Goal: Information Seeking & Learning: Learn about a topic

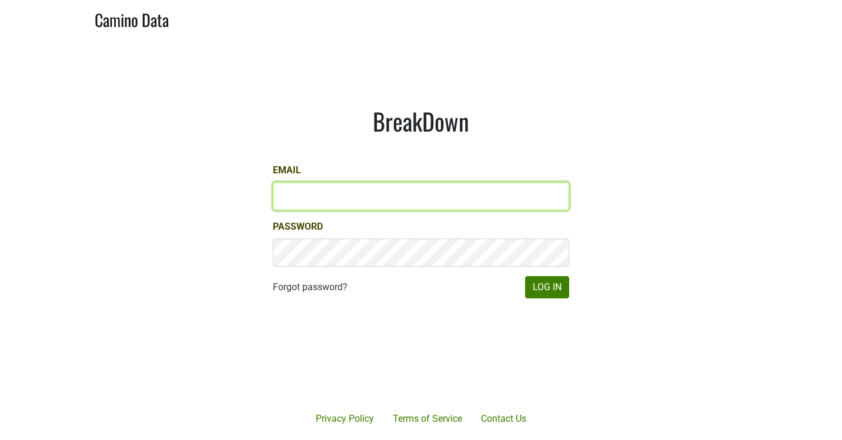
type input "aperture@aperture-cellars.com"
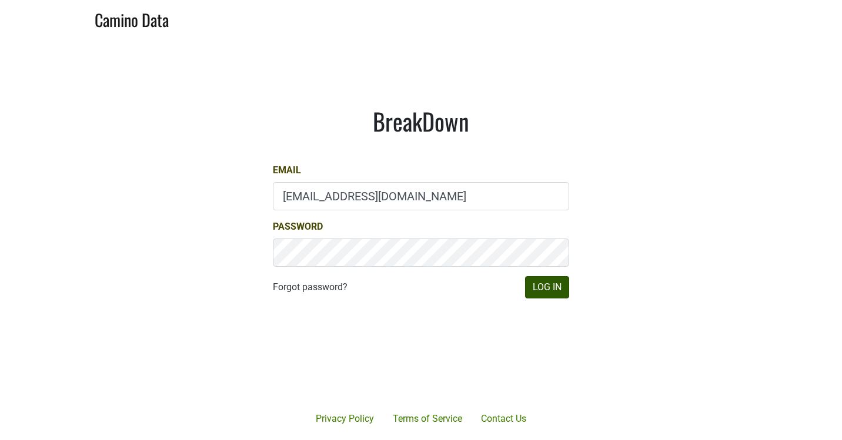
click at [556, 289] on button "Log In" at bounding box center [547, 287] width 44 height 22
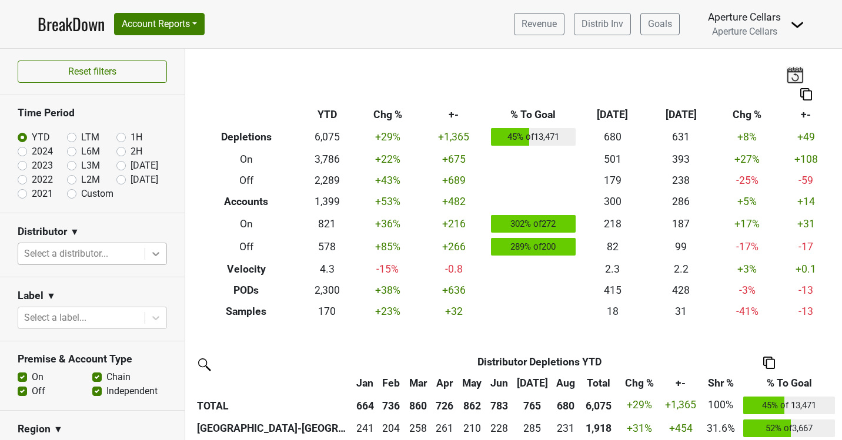
click at [151, 256] on icon at bounding box center [156, 254] width 12 height 12
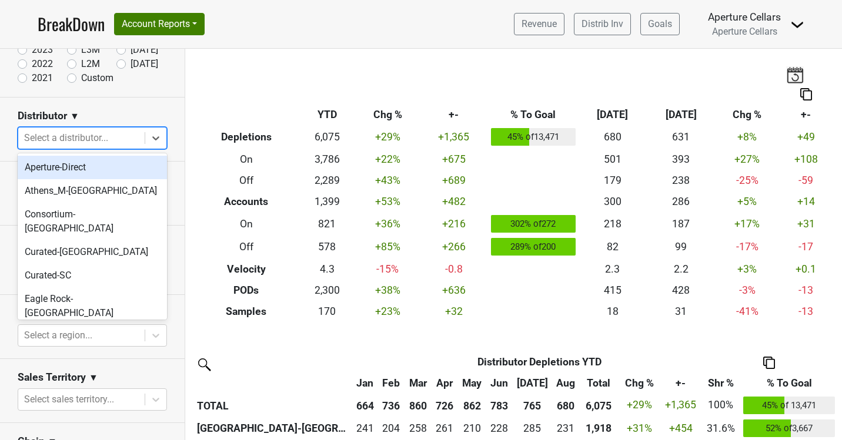
click at [154, 111] on div "Distributor ▼" at bounding box center [92, 118] width 149 height 18
click at [148, 136] on div at bounding box center [155, 138] width 21 height 21
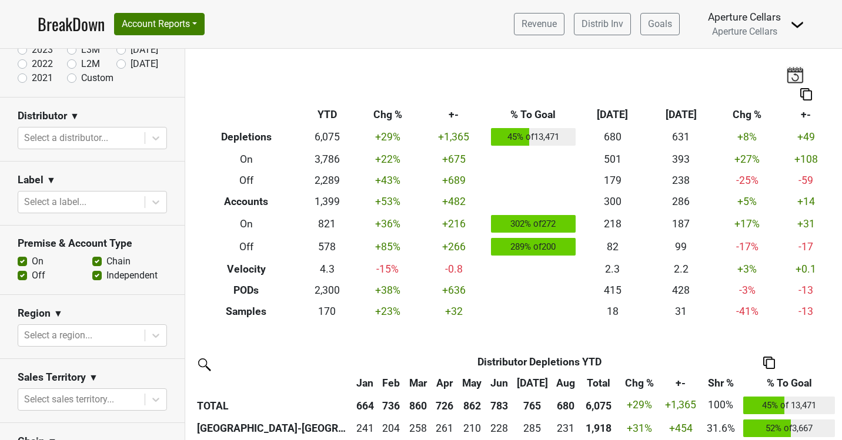
click at [148, 120] on div "Distributor ▼" at bounding box center [92, 118] width 149 height 18
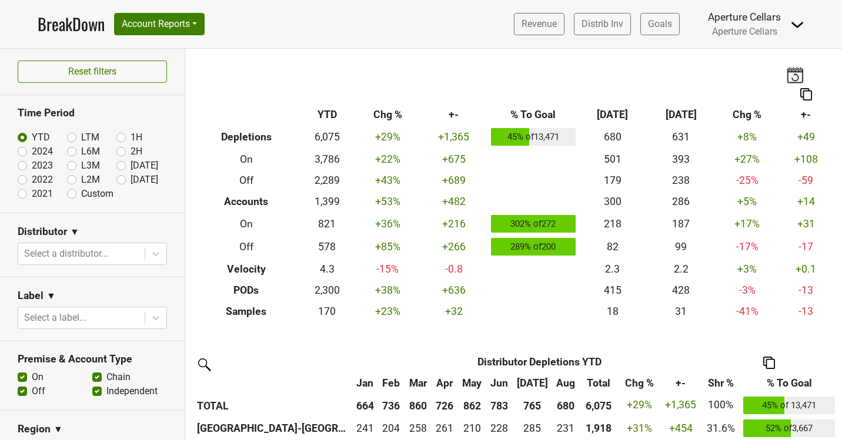
click at [130, 179] on label "[DATE]" at bounding box center [144, 180] width 28 height 14
click at [120, 179] on input "[DATE]" at bounding box center [139, 179] width 47 height 12
radio input "true"
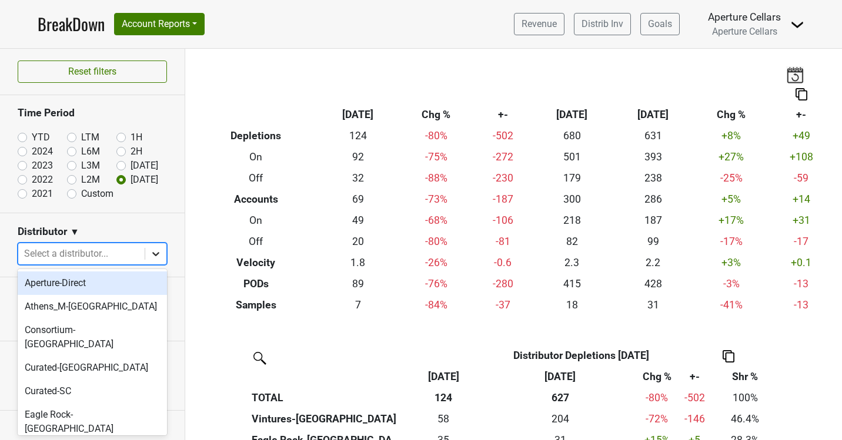
click at [155, 250] on icon at bounding box center [156, 254] width 12 height 12
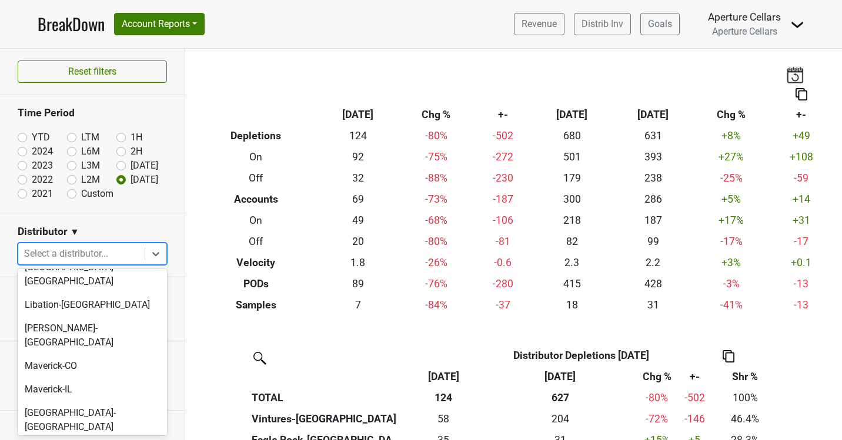
scroll to position [356, 0]
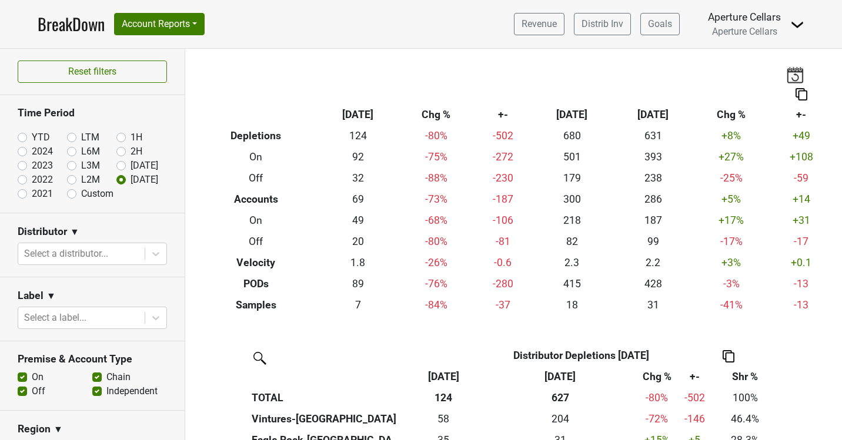
click at [307, 6] on nav "BreakDown Account Reports SuperRanker Map Award Progress Chain Compliance CRM N…" at bounding box center [420, 24] width 785 height 48
click at [32, 133] on label "YTD" at bounding box center [41, 137] width 18 height 14
click at [22, 133] on input "YTD" at bounding box center [41, 136] width 47 height 12
radio input "true"
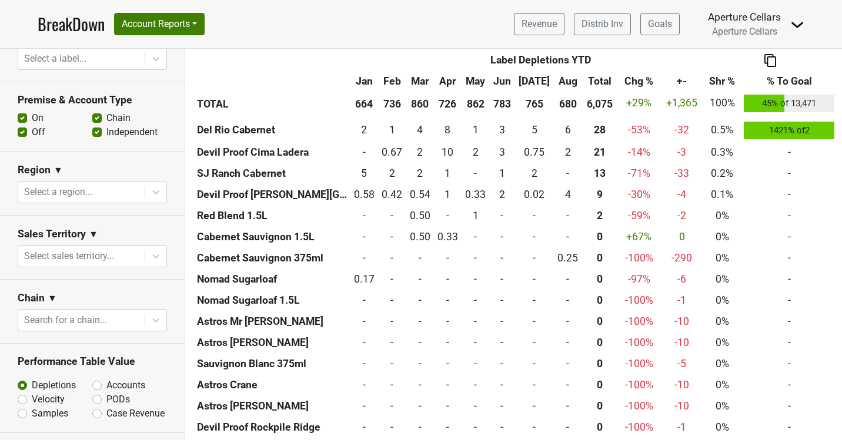
scroll to position [261, 0]
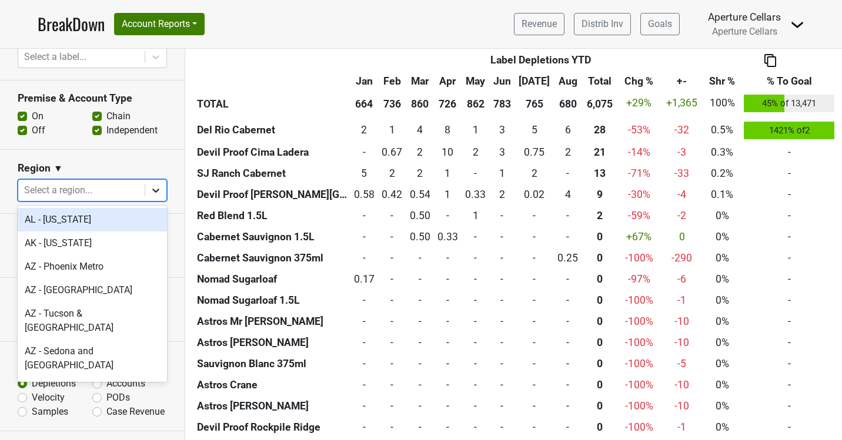
click at [158, 191] on icon at bounding box center [156, 191] width 12 height 12
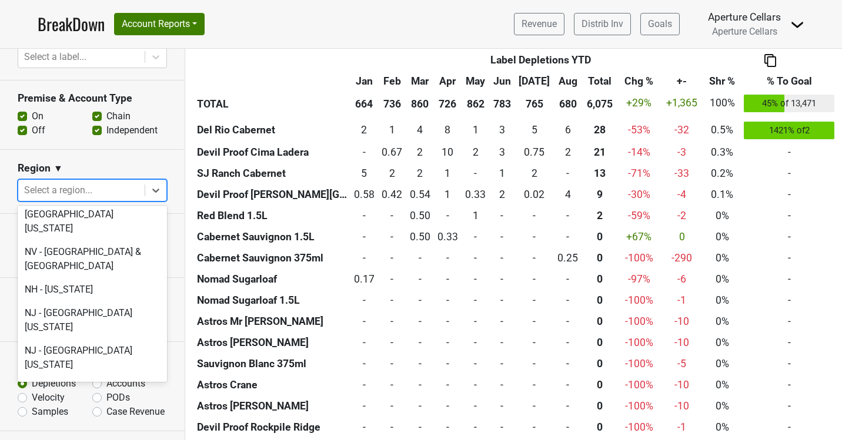
scroll to position [2469, 0]
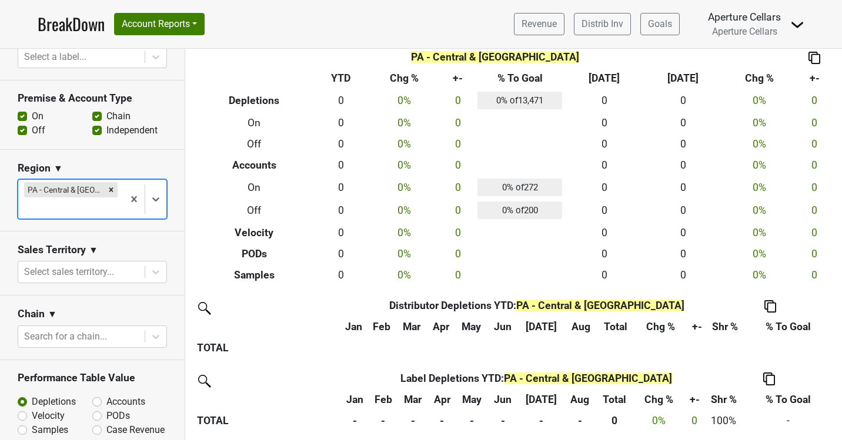
scroll to position [34, 0]
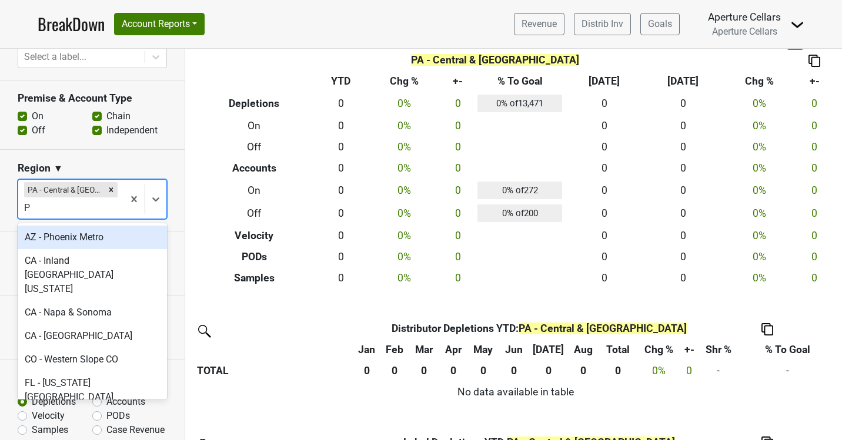
type input "PA"
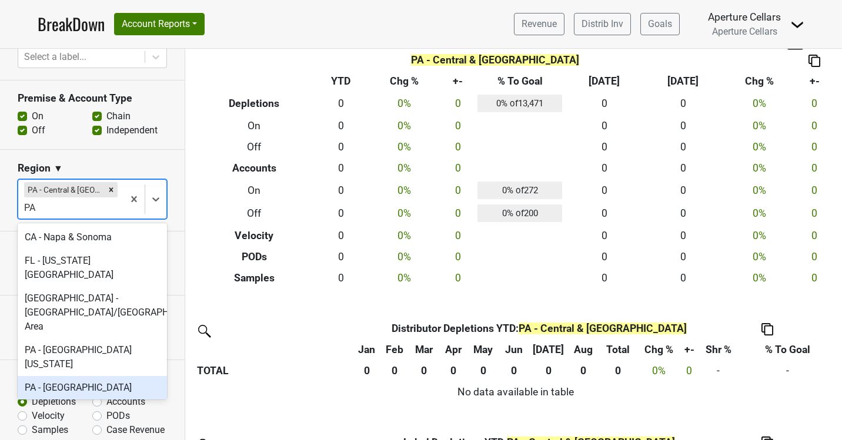
click at [106, 376] on div "PA - [GEOGRAPHIC_DATA]" at bounding box center [92, 388] width 149 height 24
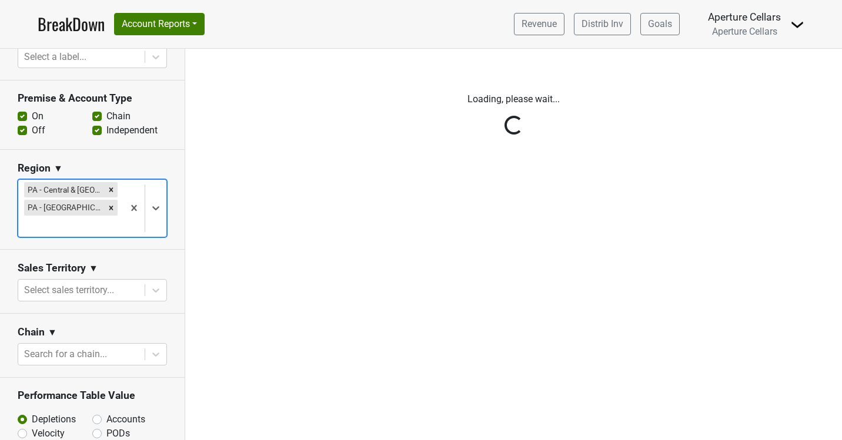
scroll to position [0, 0]
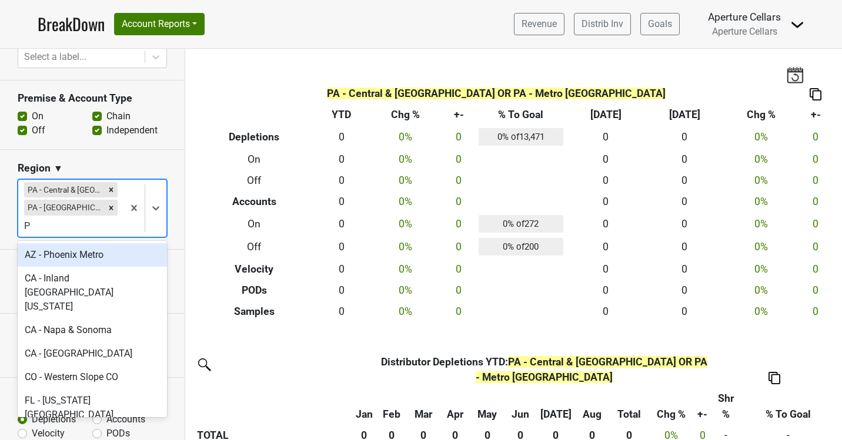
type input "PA"
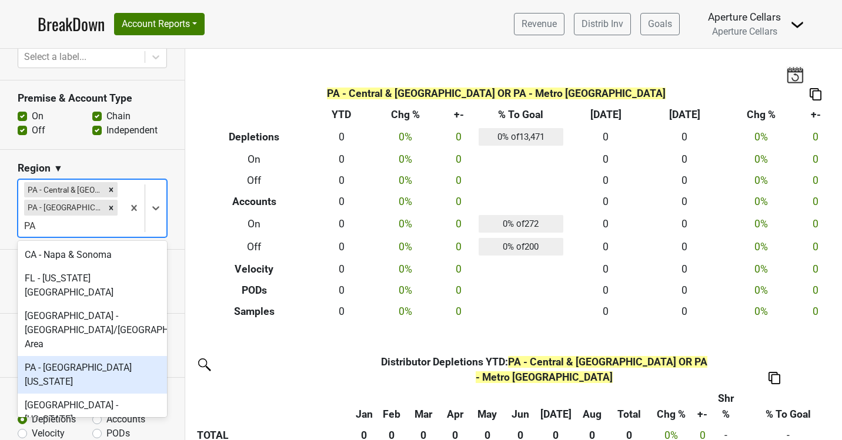
click at [82, 356] on div "PA - [GEOGRAPHIC_DATA][US_STATE]" at bounding box center [92, 375] width 149 height 38
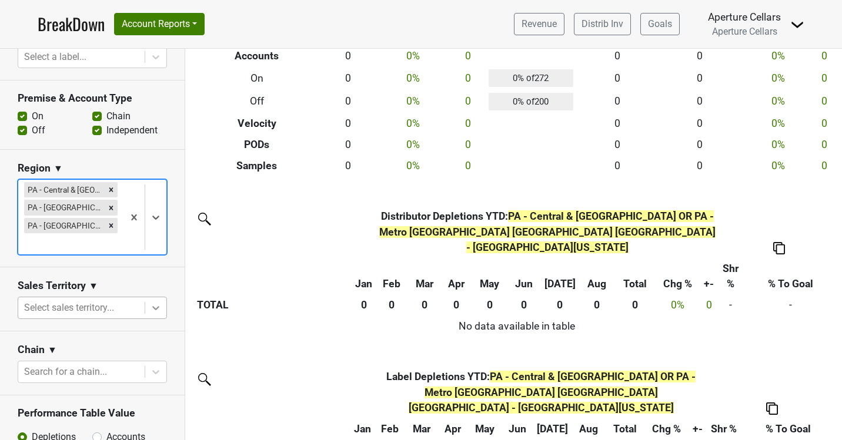
click at [155, 312] on icon at bounding box center [156, 308] width 12 height 12
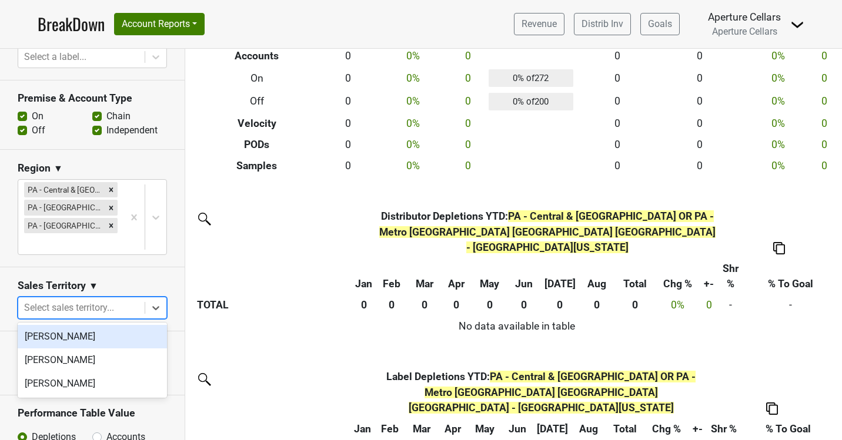
click at [122, 342] on div "[PERSON_NAME]" at bounding box center [92, 337] width 149 height 24
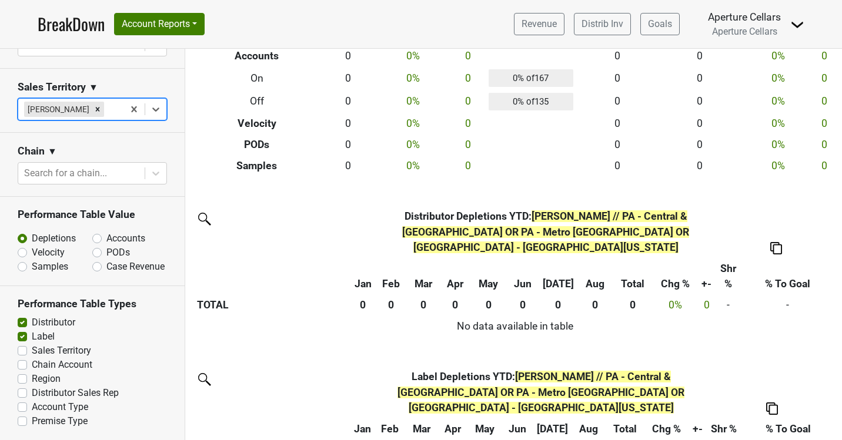
scroll to position [458, 0]
click at [106, 236] on label "Accounts" at bounding box center [125, 240] width 39 height 14
click at [99, 236] on input "Accounts" at bounding box center [127, 239] width 71 height 12
radio input "true"
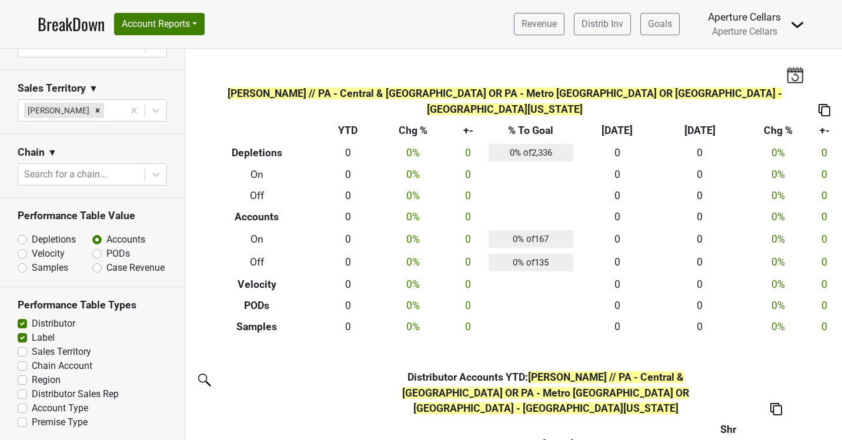
scroll to position [0, 0]
click at [32, 266] on label "Samples" at bounding box center [50, 268] width 36 height 14
click at [25, 266] on input "Samples" at bounding box center [53, 267] width 71 height 12
radio input "true"
click at [32, 252] on label "Velocity" at bounding box center [48, 254] width 33 height 14
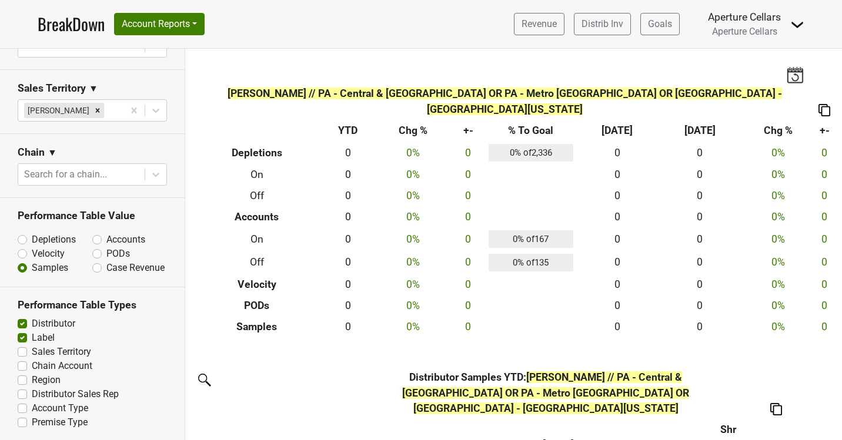
click at [26, 252] on input "Velocity" at bounding box center [53, 253] width 71 height 12
radio input "true"
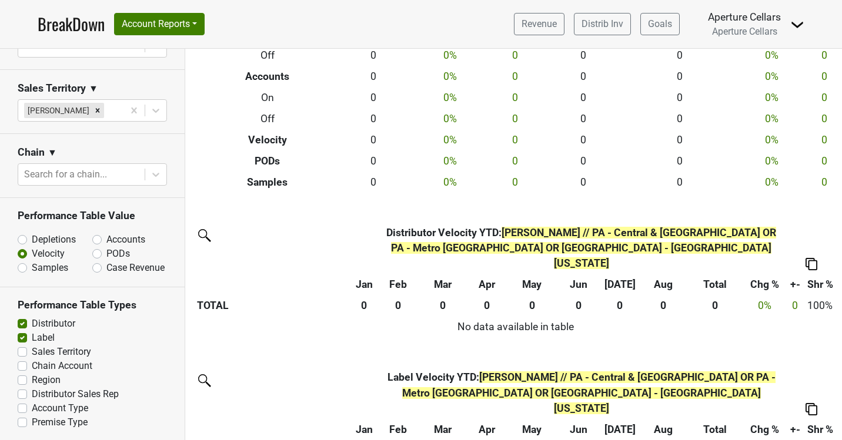
click at [32, 390] on label "Distributor Sales Rep" at bounding box center [75, 394] width 87 height 14
click at [21, 390] on input "Distributor Sales Rep" at bounding box center [22, 393] width 9 height 12
checkbox input "true"
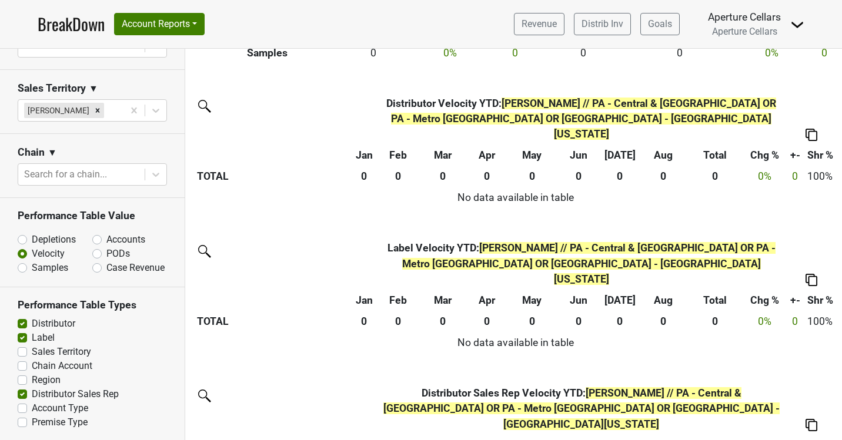
scroll to position [267, 0]
click at [32, 242] on label "Depletions" at bounding box center [54, 240] width 44 height 14
click at [26, 242] on input "Depletions" at bounding box center [53, 239] width 71 height 12
radio input "true"
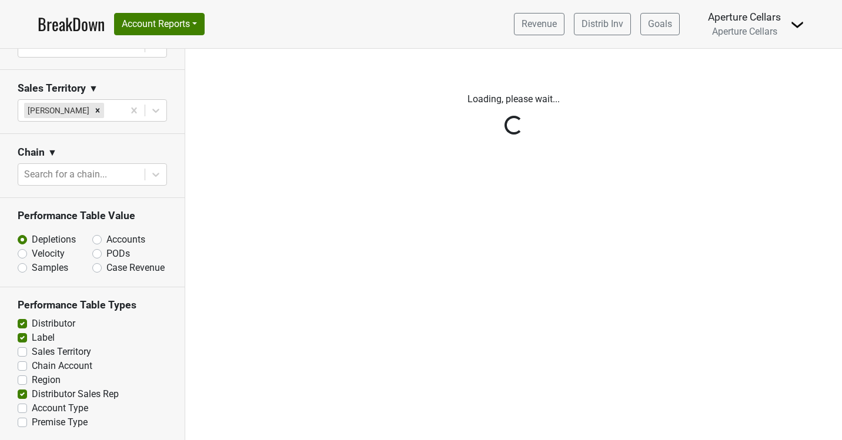
scroll to position [0, 0]
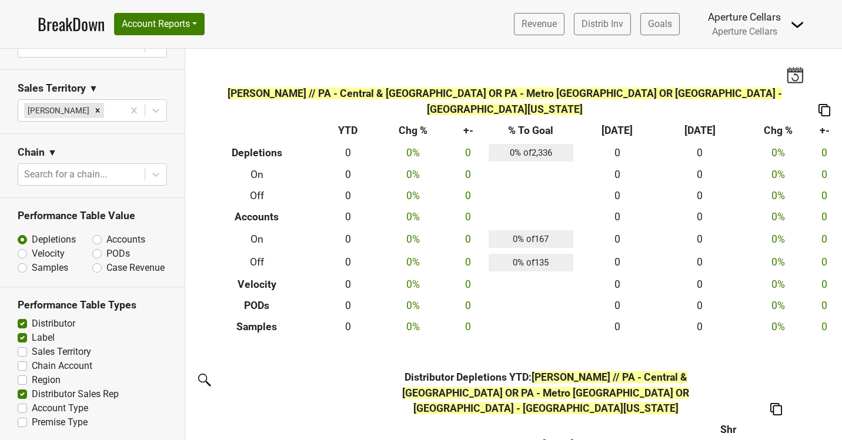
click at [32, 393] on label "Distributor Sales Rep" at bounding box center [75, 394] width 87 height 14
click at [21, 393] on input "Distributor Sales Rep" at bounding box center [22, 393] width 9 height 12
checkbox input "false"
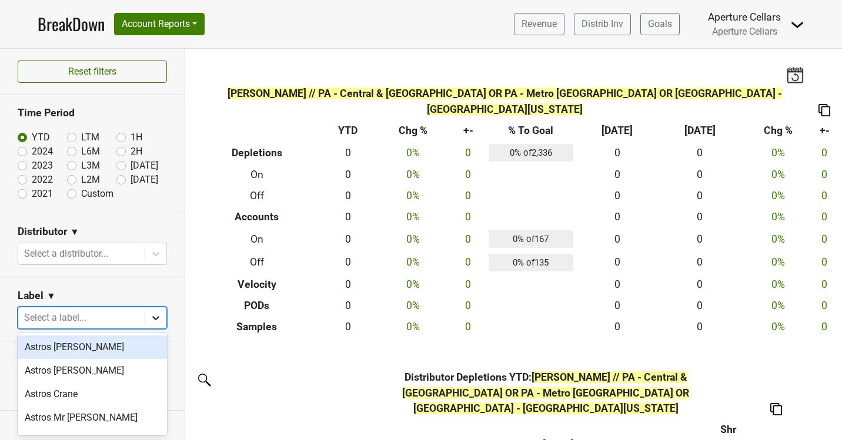
click at [150, 314] on icon at bounding box center [156, 318] width 12 height 12
click at [140, 276] on section "Distributor ▼ Select a distributor..." at bounding box center [92, 245] width 185 height 64
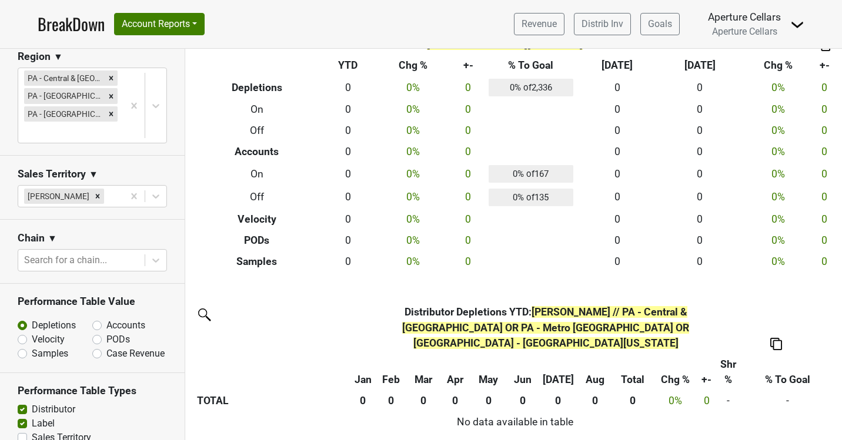
scroll to position [377, 0]
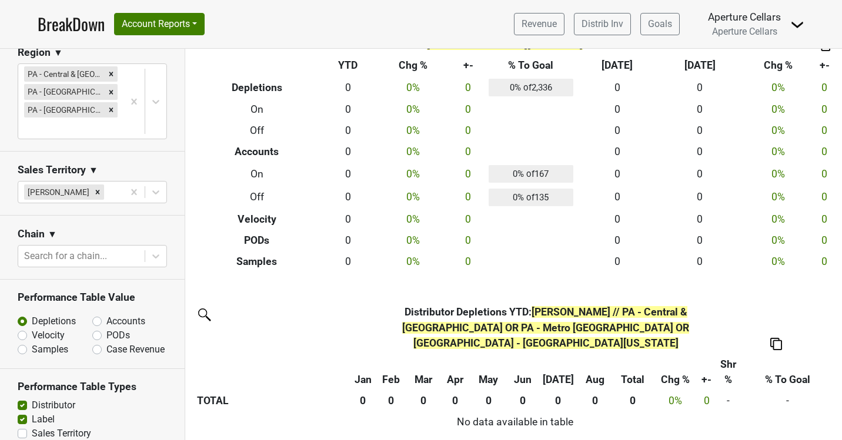
click at [106, 321] on label "Accounts" at bounding box center [125, 321] width 39 height 14
click at [97, 321] on input "Accounts" at bounding box center [127, 320] width 71 height 12
radio input "true"
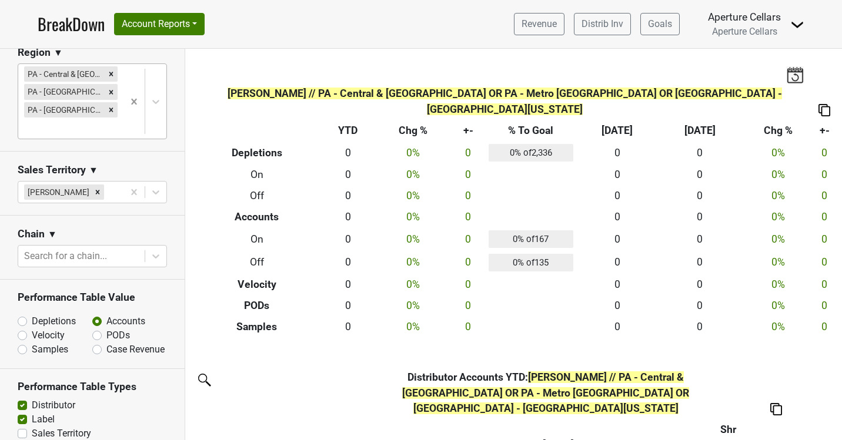
scroll to position [0, 0]
click at [112, 72] on icon "Remove PA - Central & Eastern PA" at bounding box center [111, 74] width 8 height 8
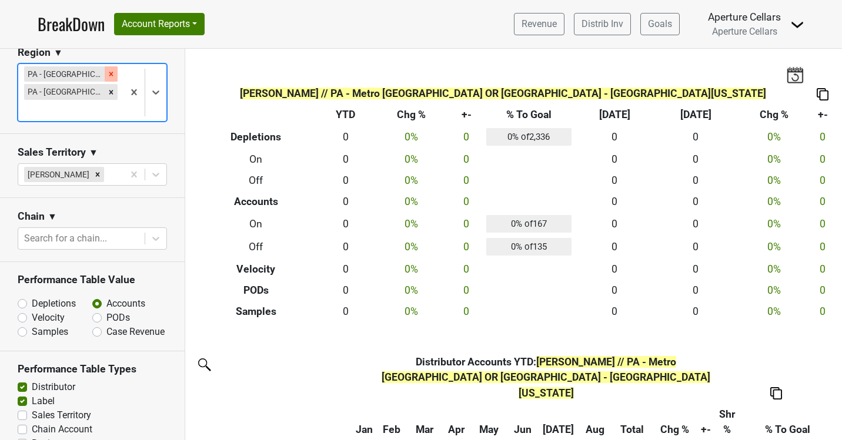
click at [111, 71] on icon "Remove PA - Metro Philadelphia" at bounding box center [111, 74] width 8 height 8
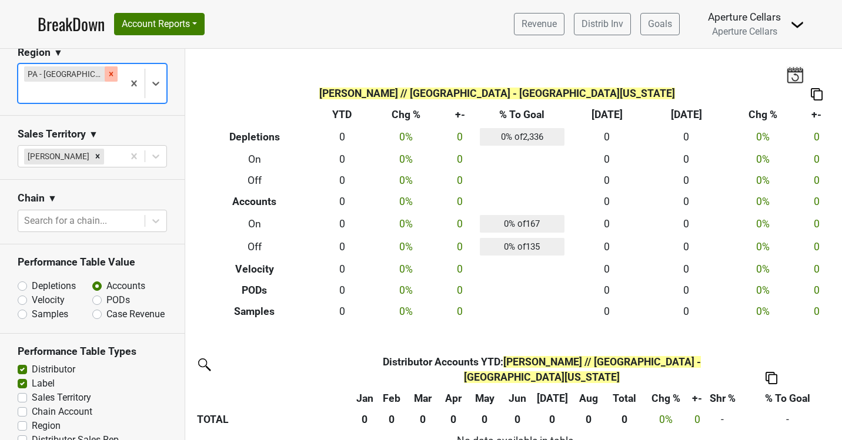
click at [111, 73] on icon "Remove PA - Western Pennsylvania" at bounding box center [111, 74] width 4 height 4
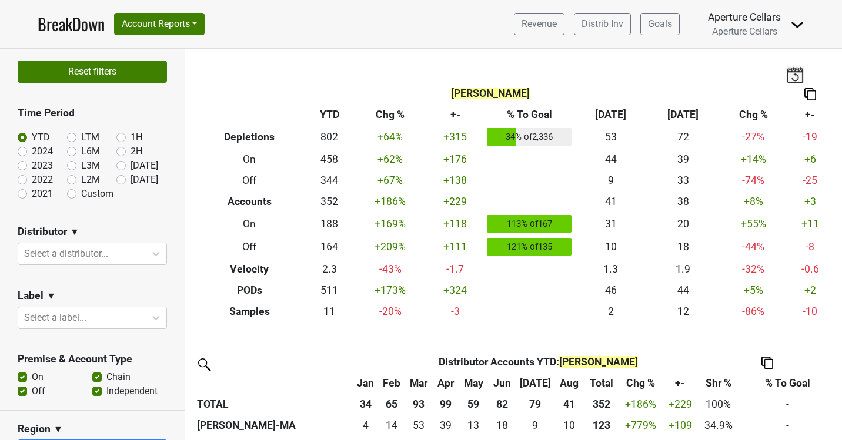
click at [97, 72] on button "Reset filters" at bounding box center [92, 72] width 149 height 22
radio input "true"
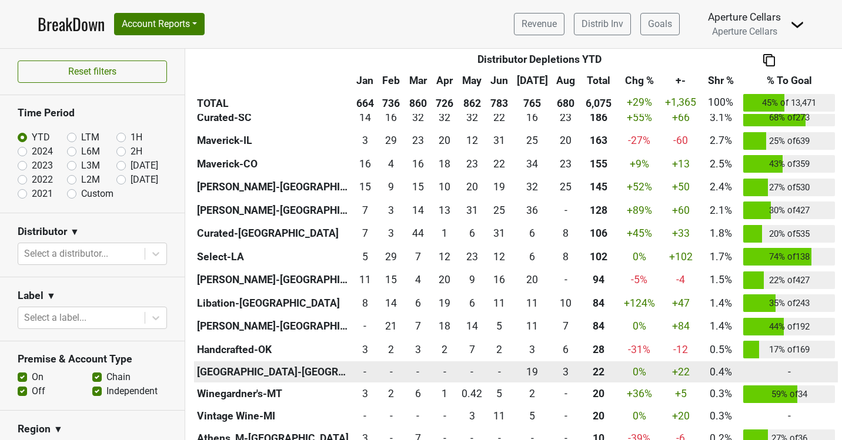
scroll to position [162, 0]
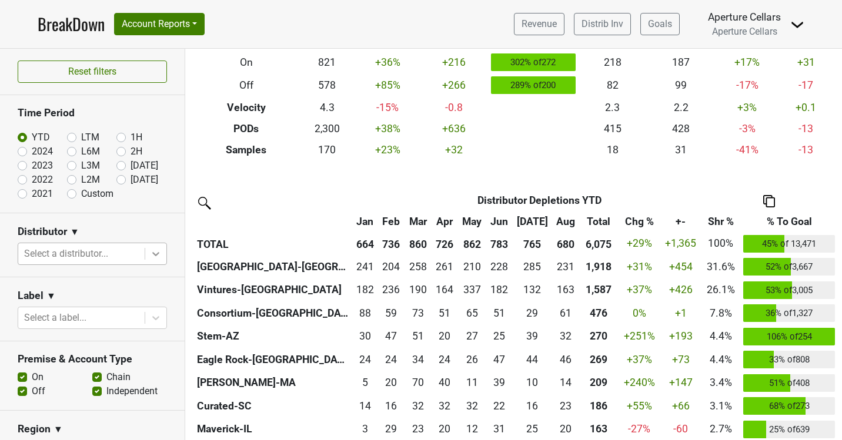
click at [152, 255] on icon at bounding box center [156, 254] width 12 height 12
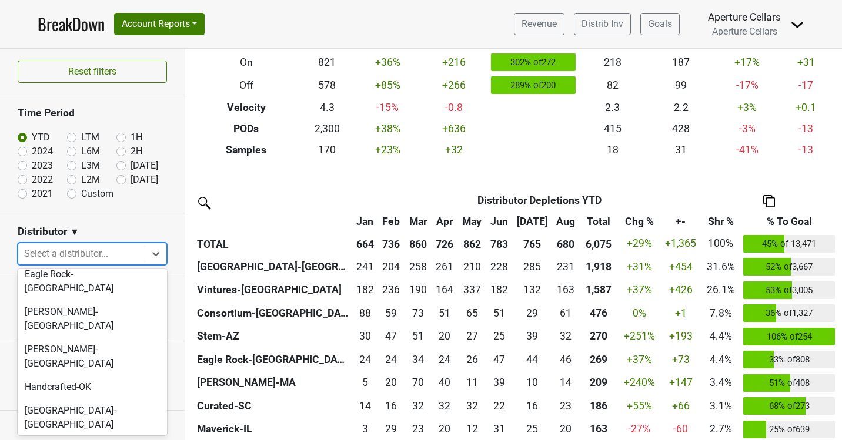
scroll to position [138, 0]
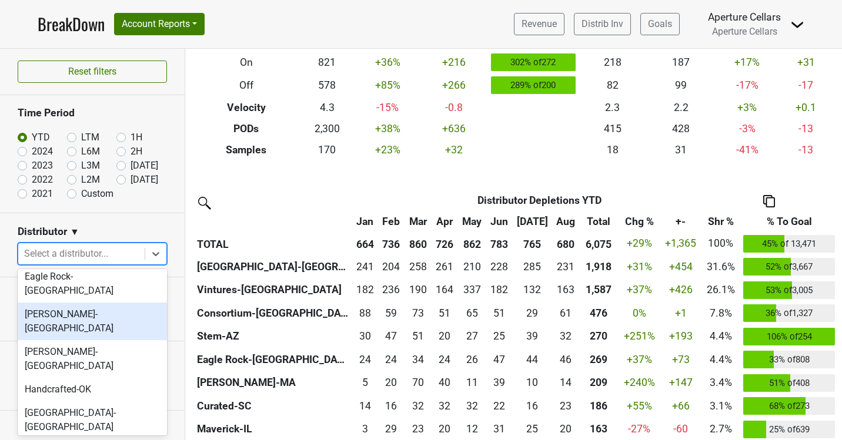
click at [90, 303] on div "[PERSON_NAME]-[GEOGRAPHIC_DATA]" at bounding box center [92, 322] width 149 height 38
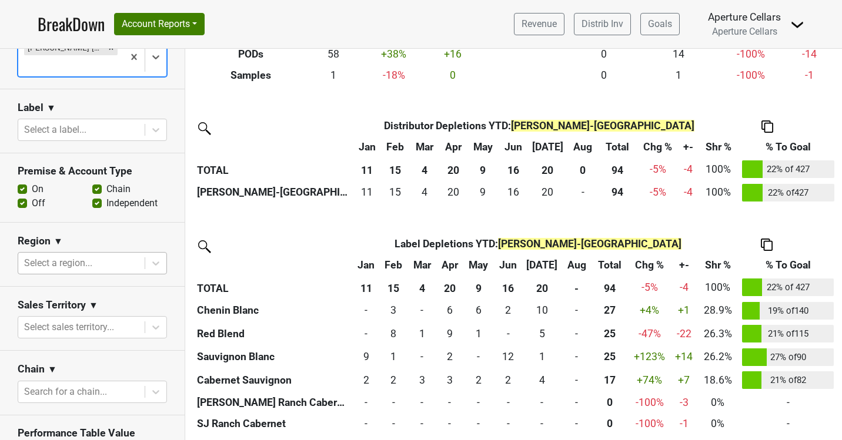
scroll to position [223, 0]
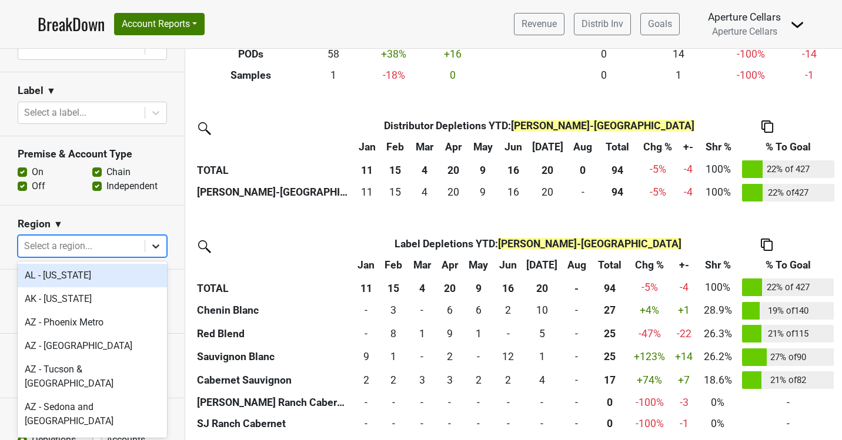
click at [153, 244] on icon at bounding box center [156, 246] width 12 height 12
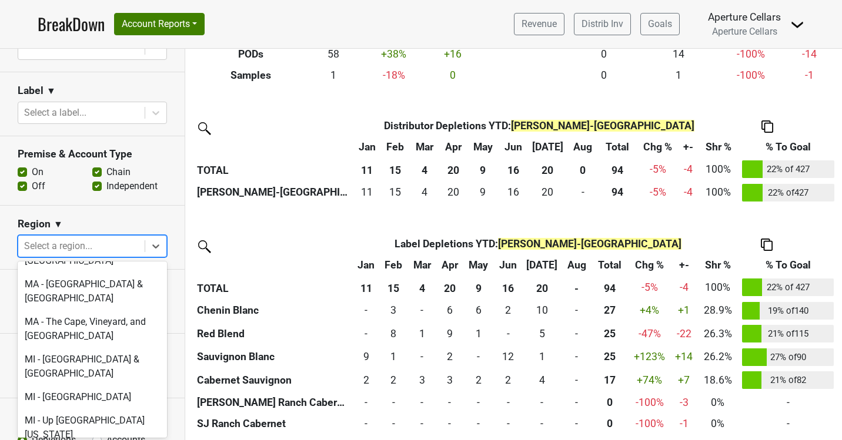
scroll to position [1957, 0]
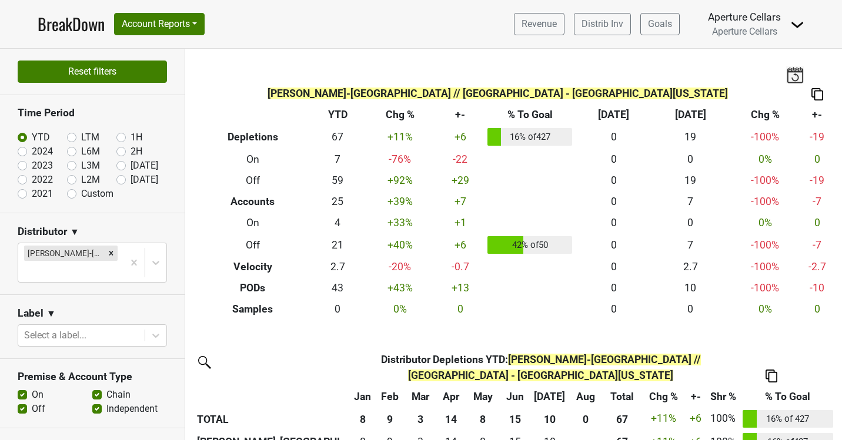
scroll to position [0, 0]
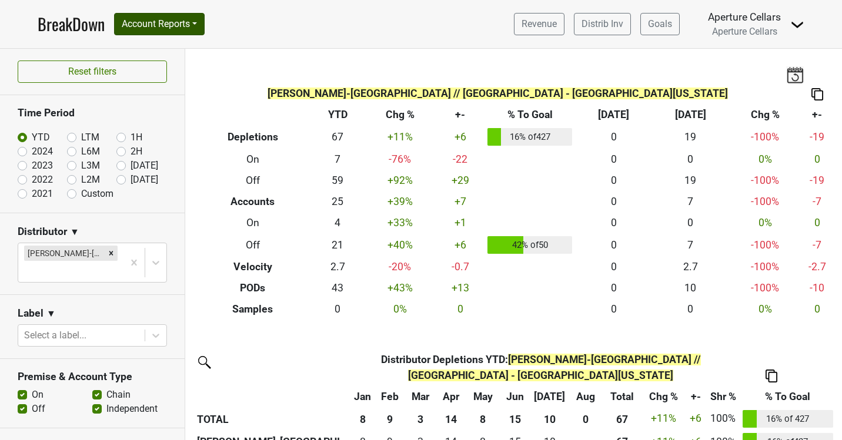
click at [202, 24] on button "Account Reports" at bounding box center [159, 24] width 91 height 22
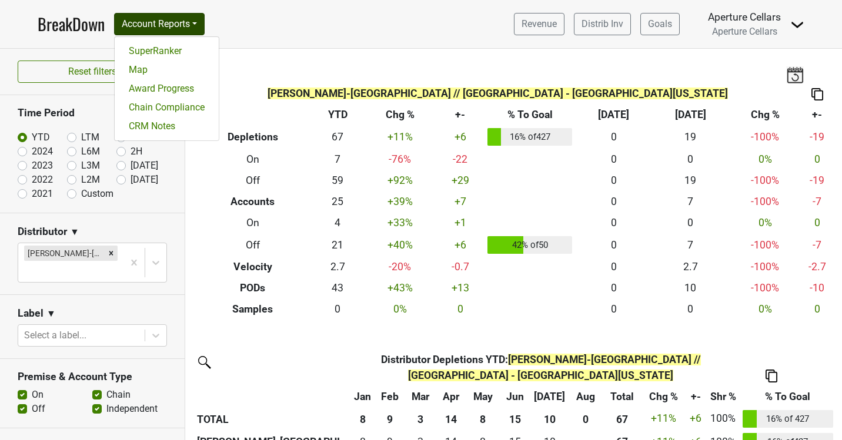
click at [257, 19] on nav "BreakDown Account Reports SuperRanker Map Award Progress Chain Compliance CRM N…" at bounding box center [420, 24] width 785 height 48
